Goal: Task Accomplishment & Management: Manage account settings

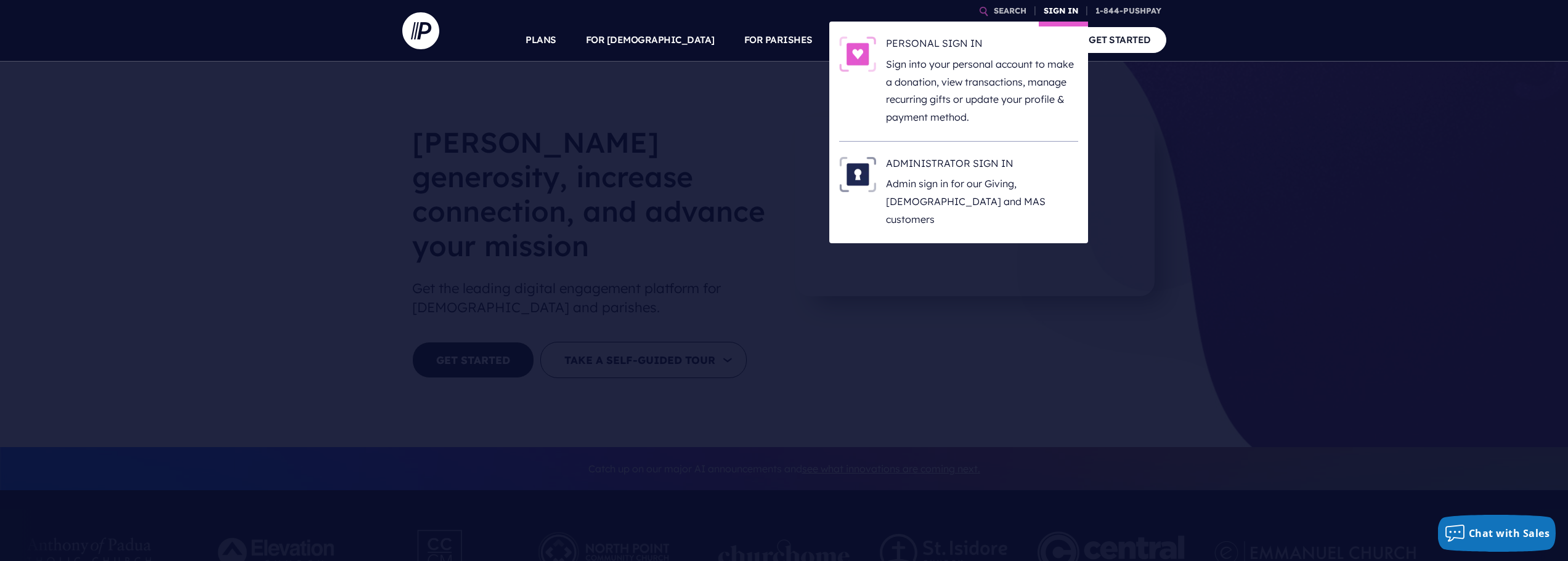
click at [1050, 12] on link "SIGN IN" at bounding box center [1061, 10] width 44 height 21
click at [964, 43] on h6 "PERSONAL SIGN IN" at bounding box center [982, 46] width 192 height 19
